Goal: Connect with others: Connect with others

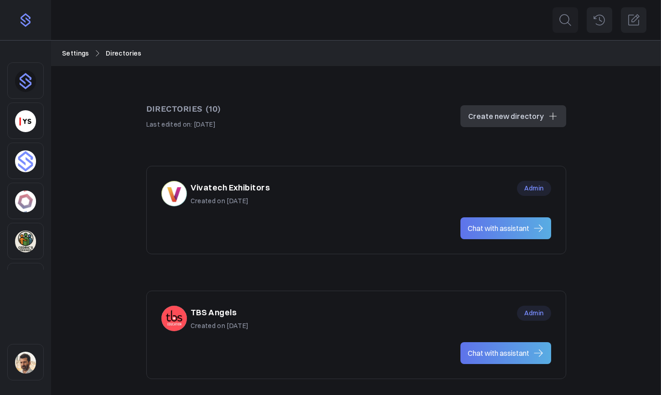
click at [321, 183] on div "Vivatech Exhibitors Created on [DATE] Admin" at bounding box center [356, 194] width 390 height 26
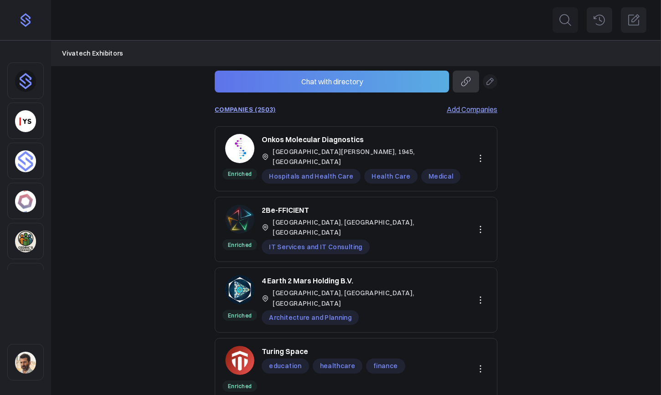
scroll to position [149, 0]
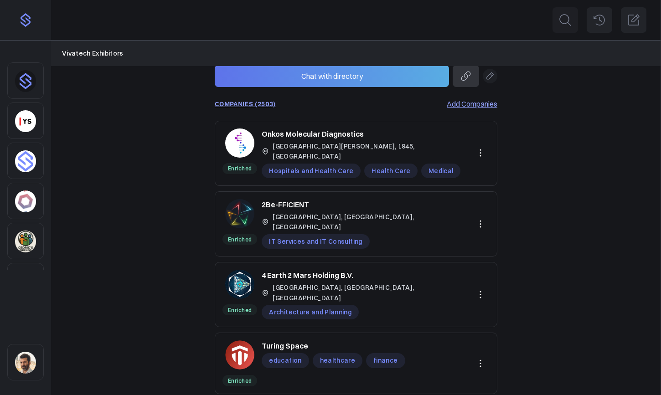
click at [294, 270] on p "4 Earth 2 Mars Holding B.V." at bounding box center [308, 275] width 92 height 11
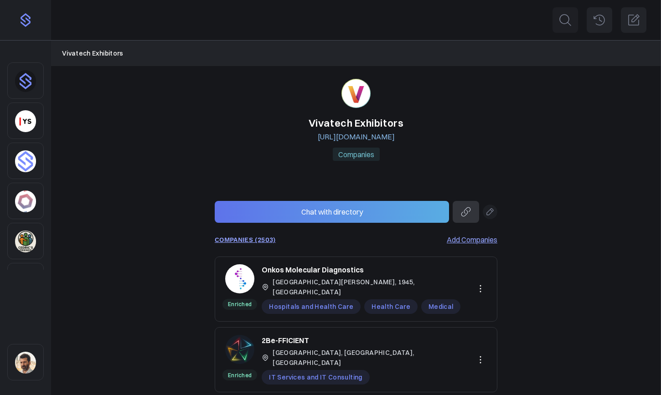
scroll to position [0, 0]
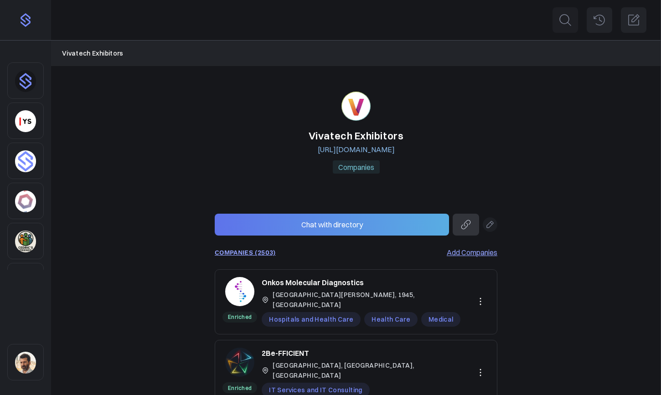
click at [343, 224] on button "Chat with directory" at bounding box center [332, 225] width 234 height 22
